Goal: Transaction & Acquisition: Download file/media

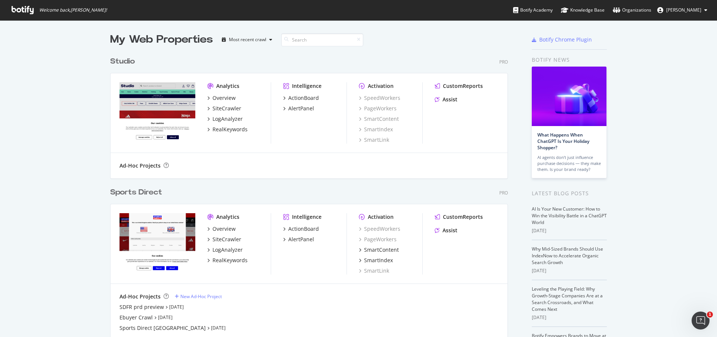
click at [134, 195] on div "Sports Direct" at bounding box center [136, 192] width 52 height 11
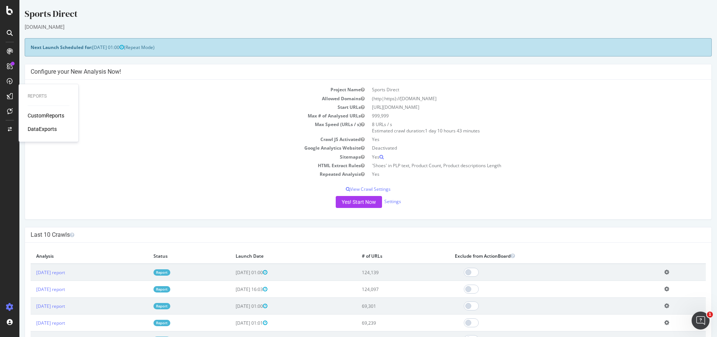
click at [51, 130] on div "DataExports" at bounding box center [42, 128] width 29 height 7
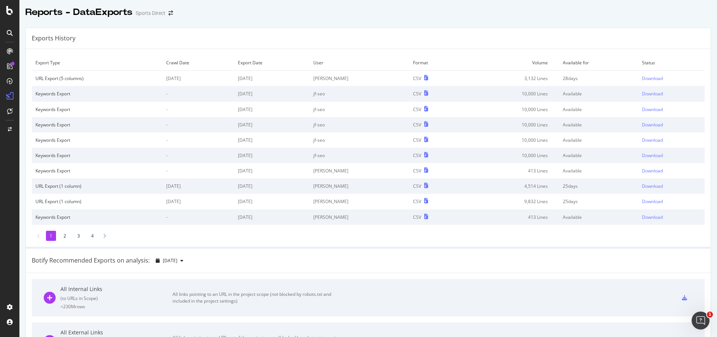
click at [12, 35] on icon at bounding box center [10, 33] width 6 height 6
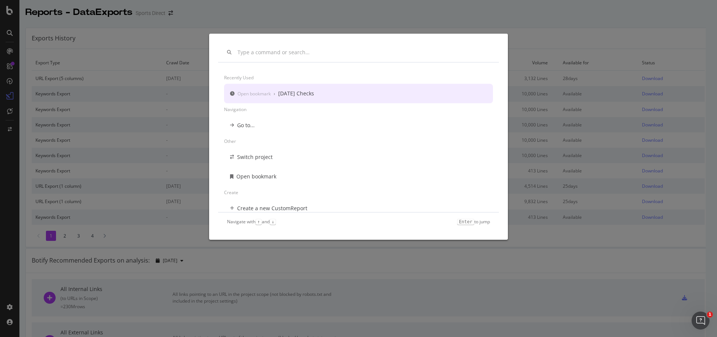
click at [284, 91] on div "[DATE] Checks" at bounding box center [296, 93] width 36 height 7
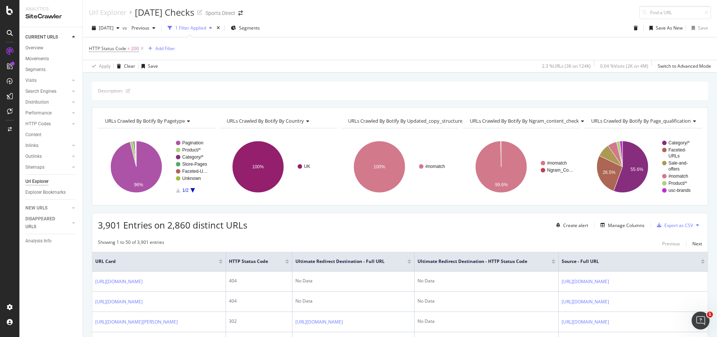
click at [334, 222] on div "3,901 Entries on 2,860 distinct URLs Create alert Manage Columns Export as CSV" at bounding box center [400, 222] width 616 height 18
click at [674, 223] on div "Export as CSV" at bounding box center [679, 225] width 29 height 6
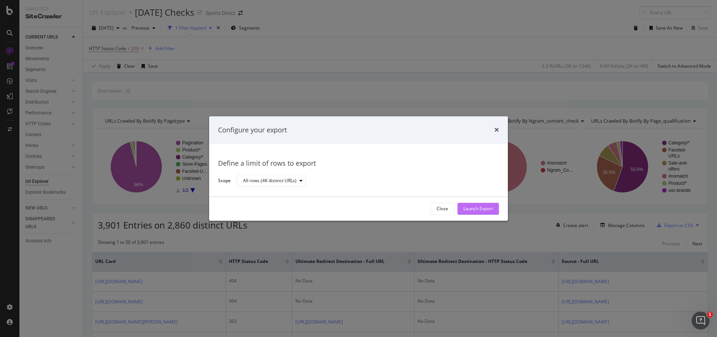
click at [482, 208] on div "Launch Export" at bounding box center [479, 208] width 30 height 6
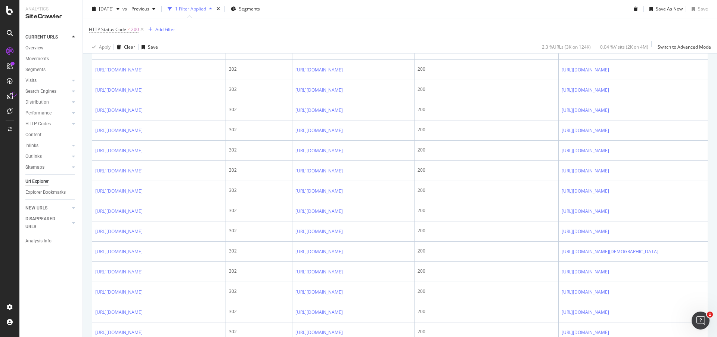
scroll to position [971, 0]
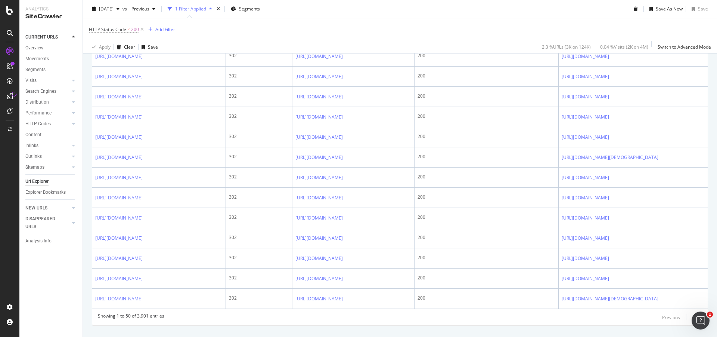
drag, startPoint x: 93, startPoint y: 209, endPoint x: 606, endPoint y: 201, distance: 513.4
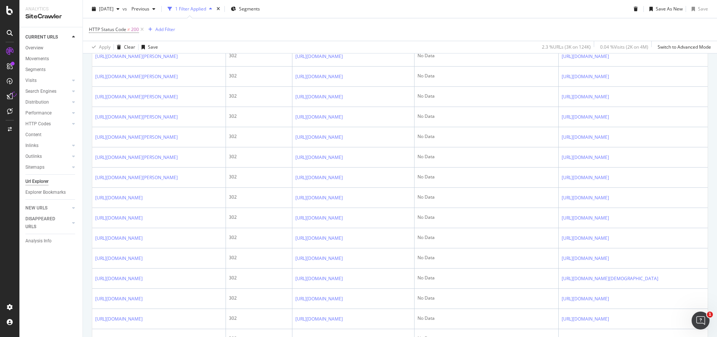
scroll to position [255, 0]
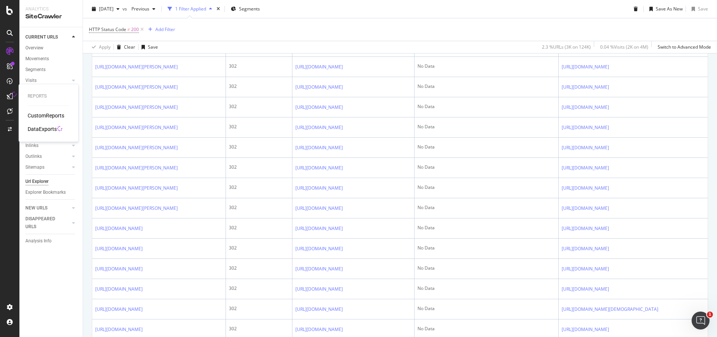
click at [52, 128] on div "DataExports" at bounding box center [42, 128] width 29 height 7
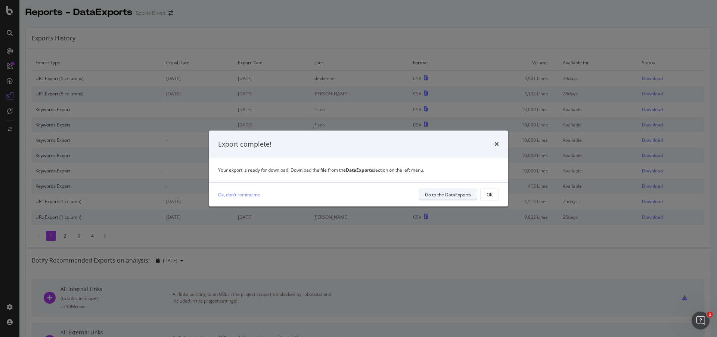
click at [439, 196] on div "Go to the DataExports" at bounding box center [448, 194] width 46 height 6
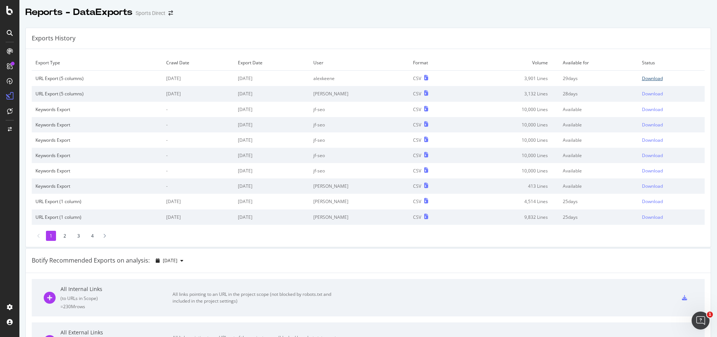
click at [646, 81] on div "Download" at bounding box center [652, 78] width 21 height 6
